Goal: Task Accomplishment & Management: Manage account settings

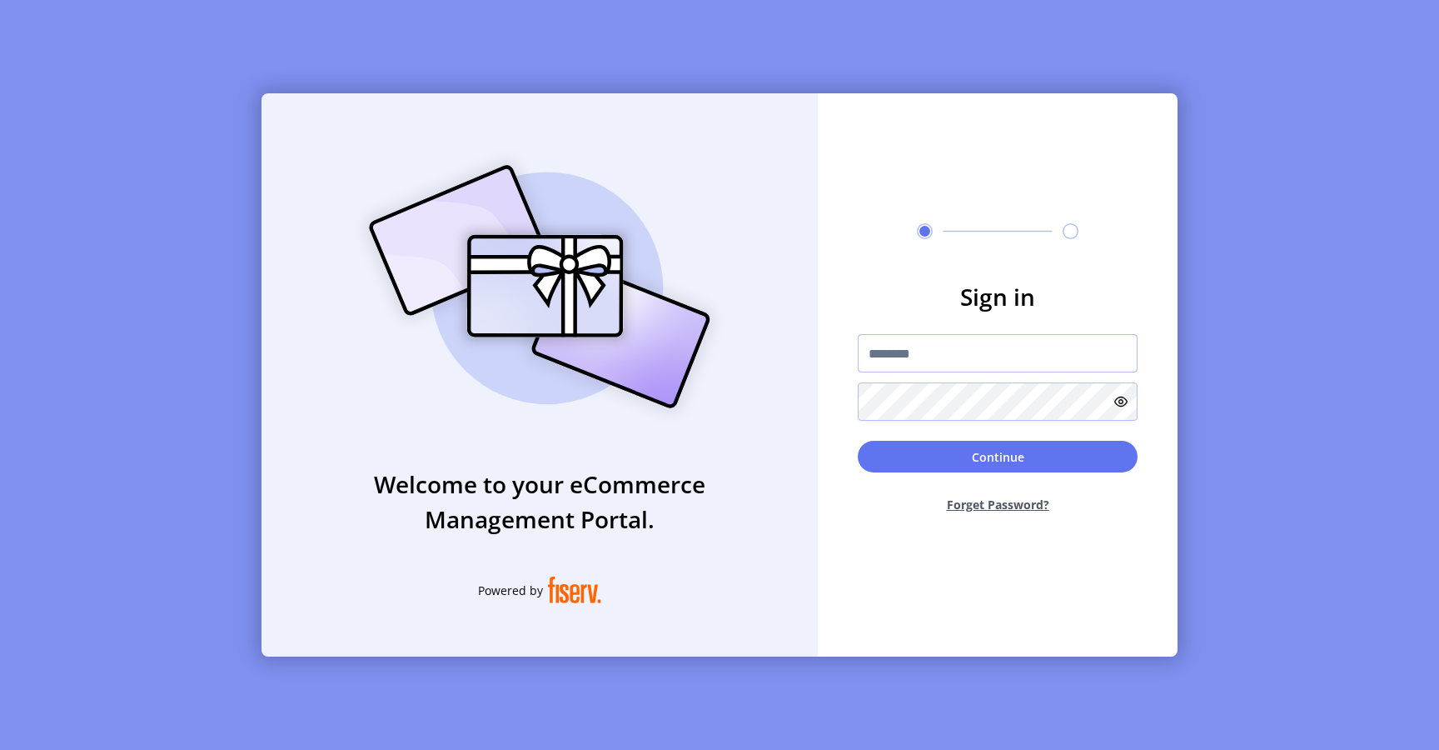
click at [902, 360] on input "text" at bounding box center [998, 353] width 280 height 38
type input "*********"
click at [909, 456] on button "Continue" at bounding box center [998, 457] width 280 height 32
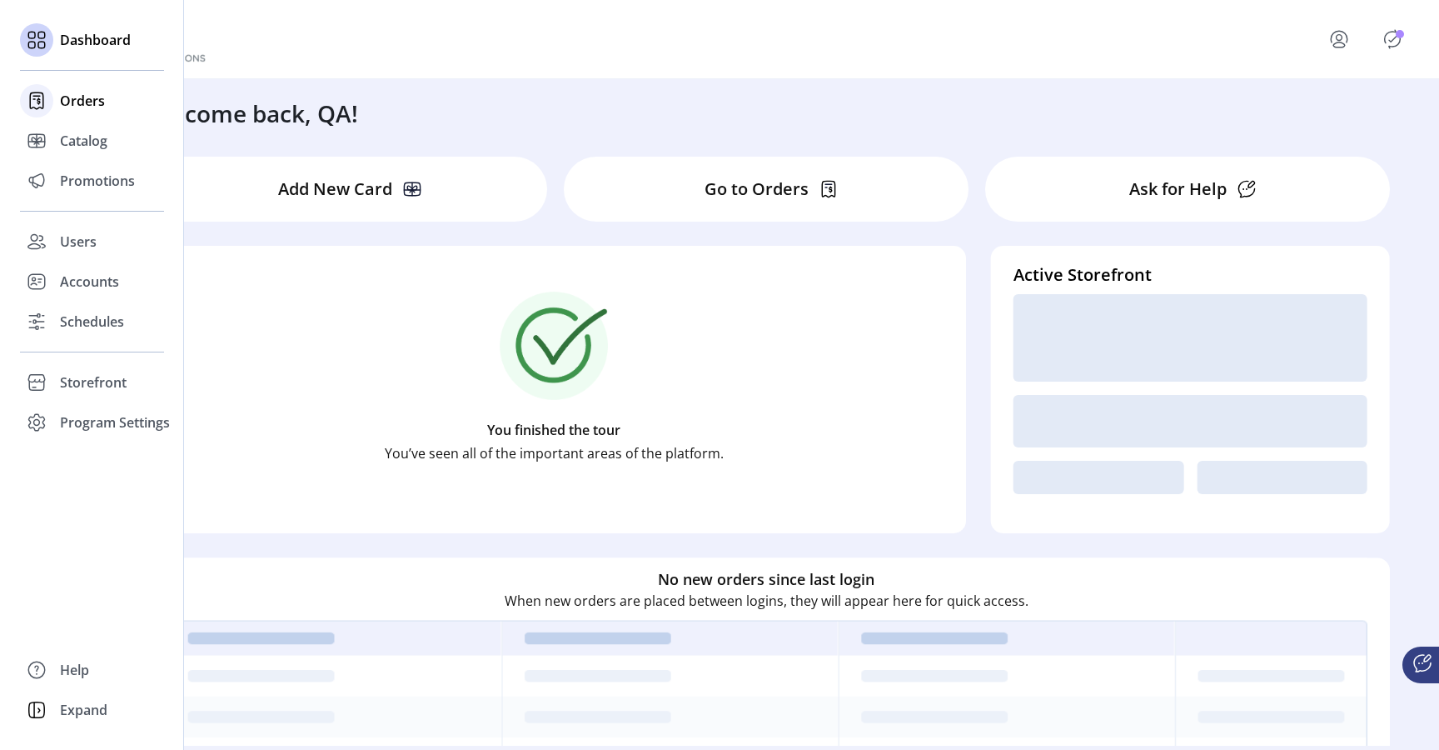
click at [89, 107] on span "Orders" at bounding box center [82, 101] width 45 height 20
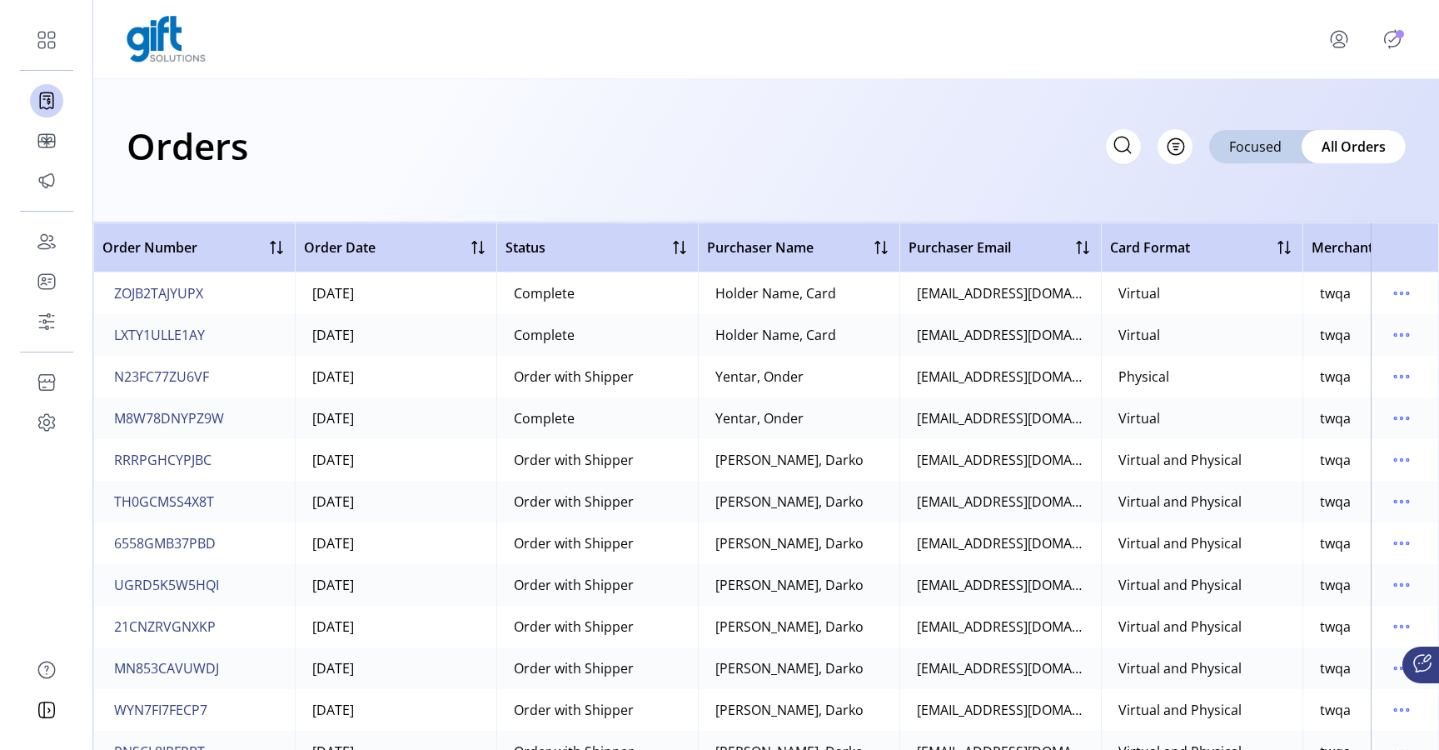
click at [1391, 44] on icon "Publisher Panel" at bounding box center [1392, 39] width 27 height 27
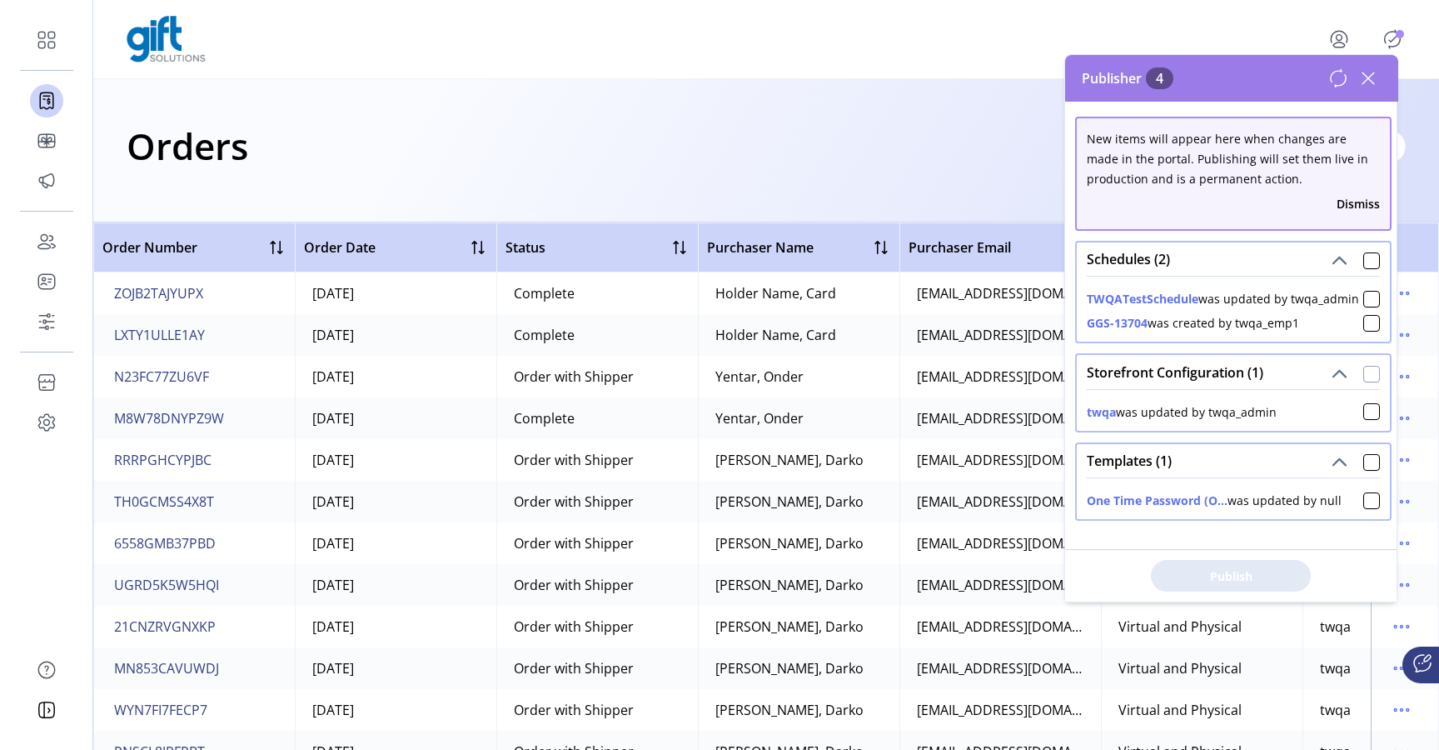
click at [1365, 382] on div at bounding box center [1371, 374] width 17 height 17
